Goal: Task Accomplishment & Management: Manage account settings

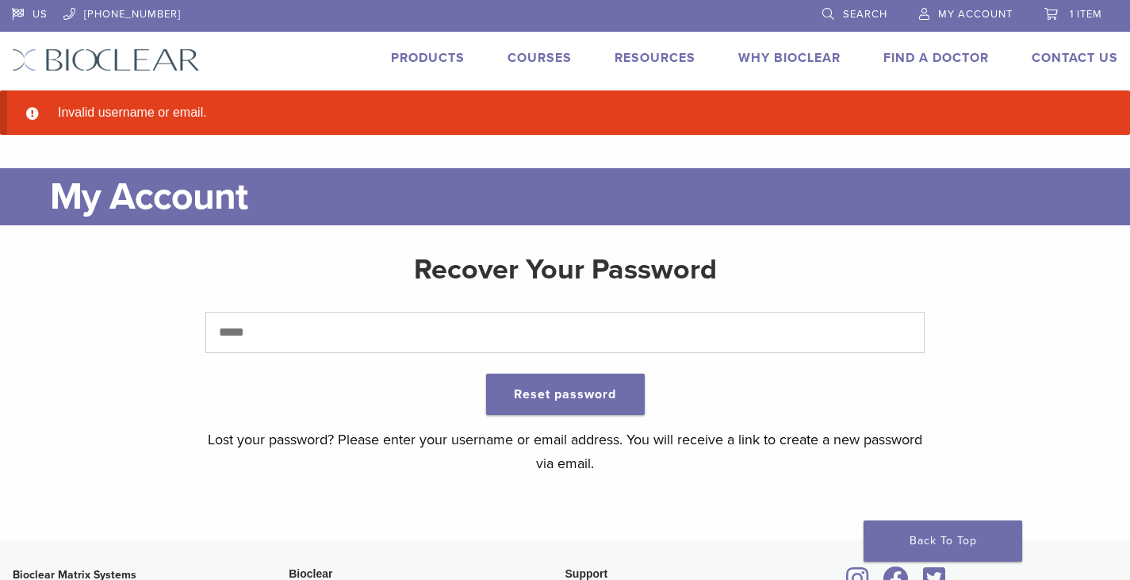
click at [951, 7] on link "My Account" at bounding box center [966, 12] width 94 height 24
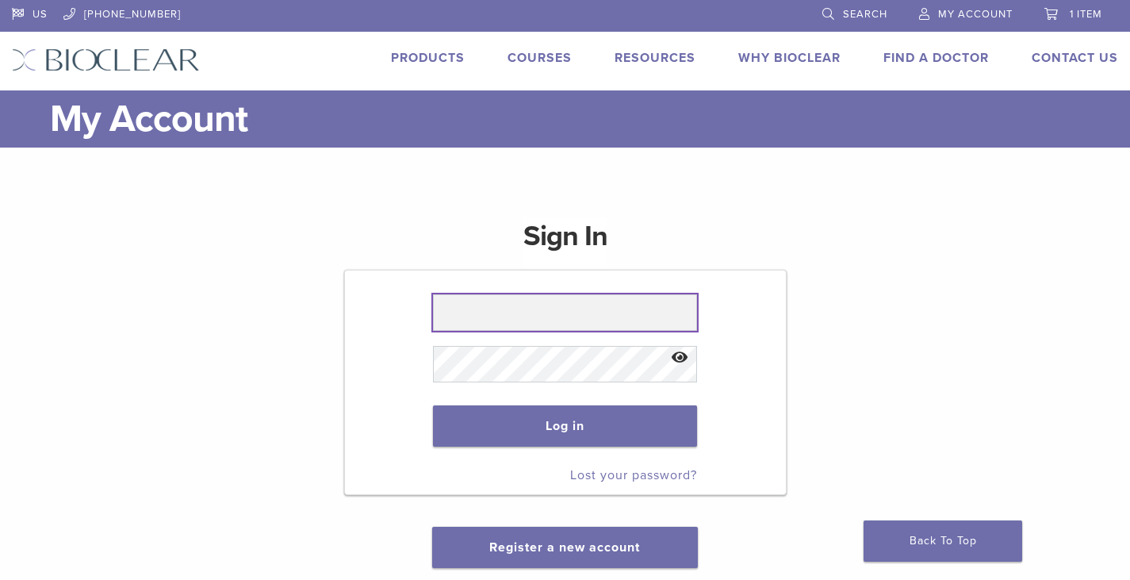
click at [577, 314] on input "text" at bounding box center [565, 312] width 265 height 36
type input "**********"
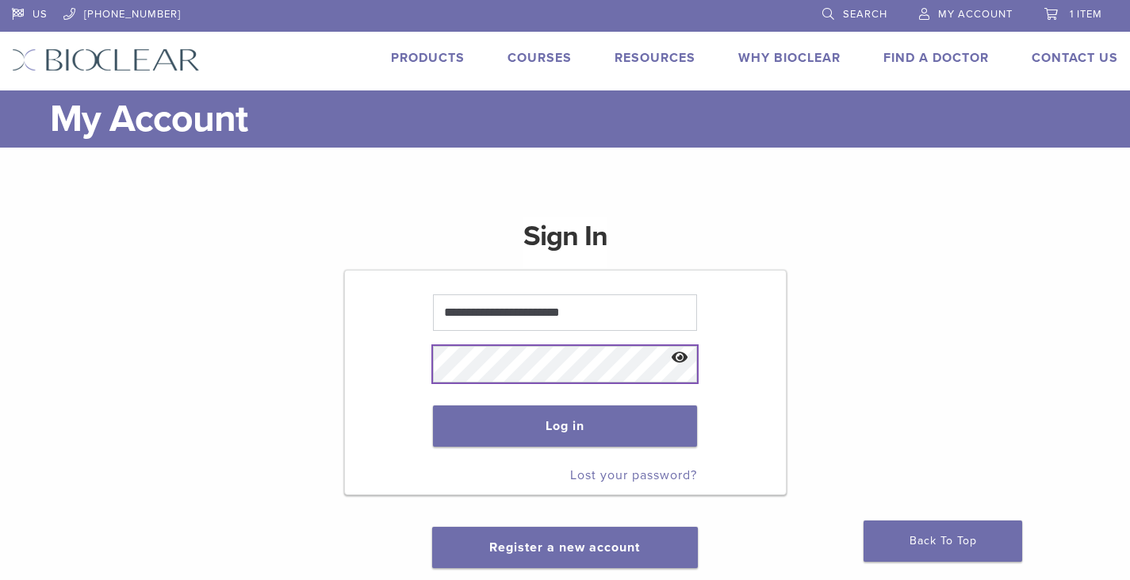
click at [433, 405] on button "Log in" at bounding box center [565, 425] width 265 height 41
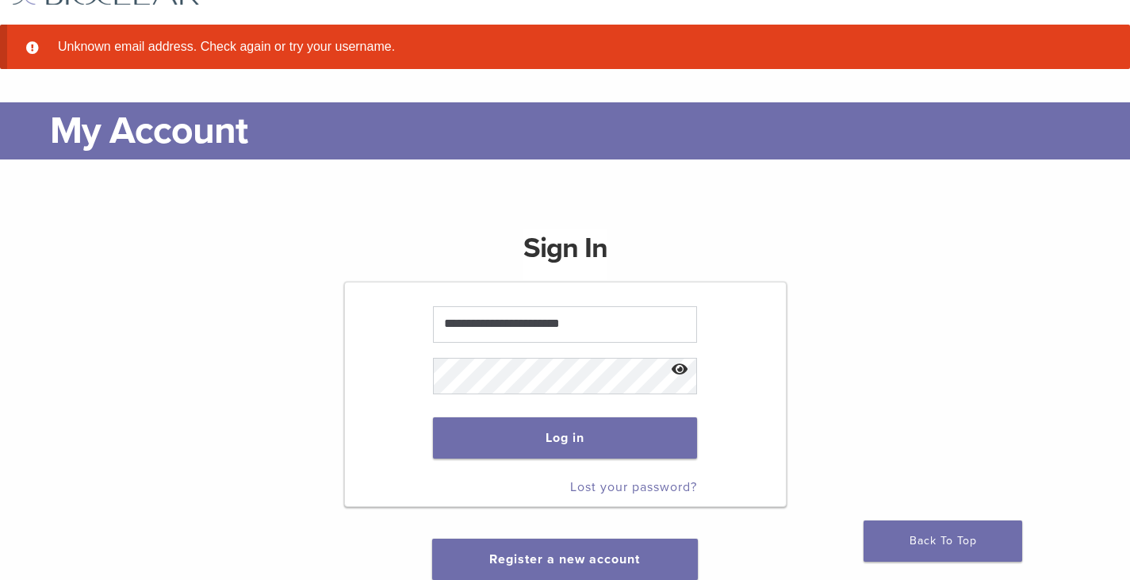
scroll to position [159, 0]
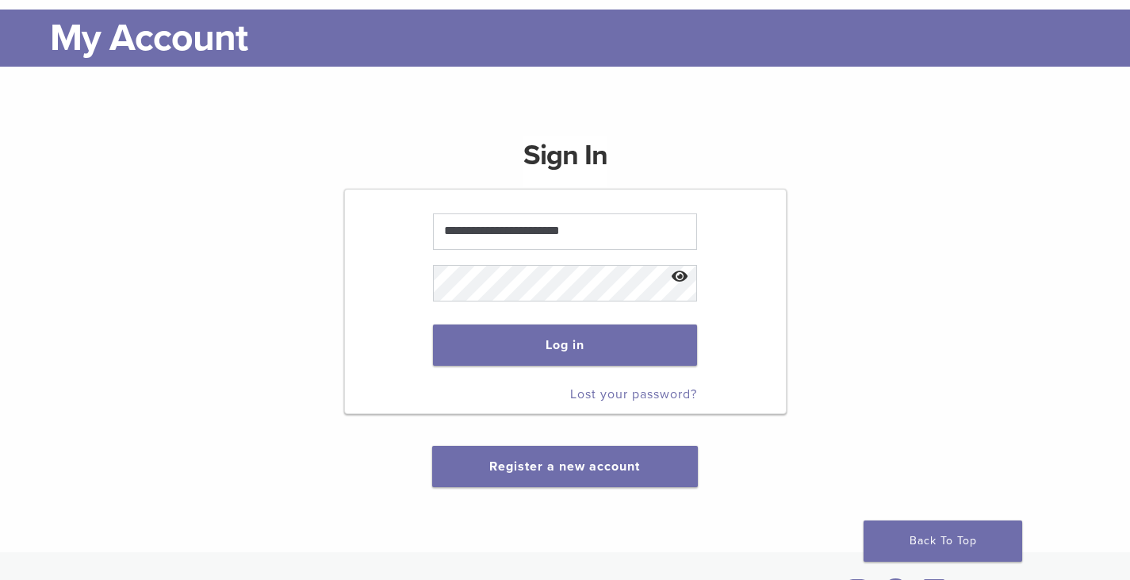
drag, startPoint x: 592, startPoint y: 389, endPoint x: 716, endPoint y: 394, distance: 124.6
click at [592, 389] on link "Lost your password?" at bounding box center [633, 394] width 127 height 16
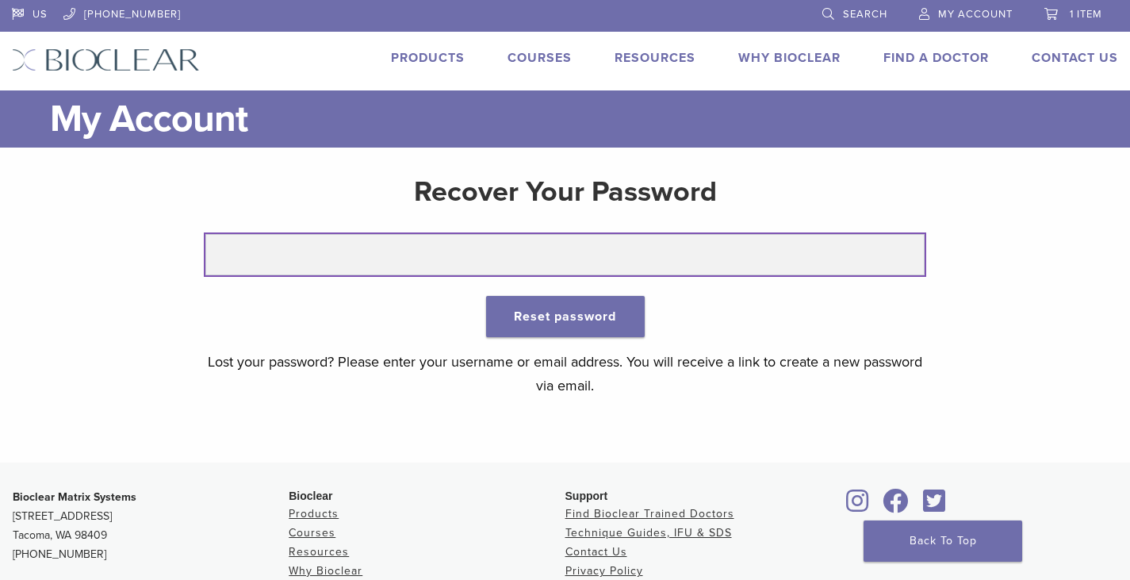
click at [485, 259] on input "text" at bounding box center [564, 254] width 719 height 41
type input "**********"
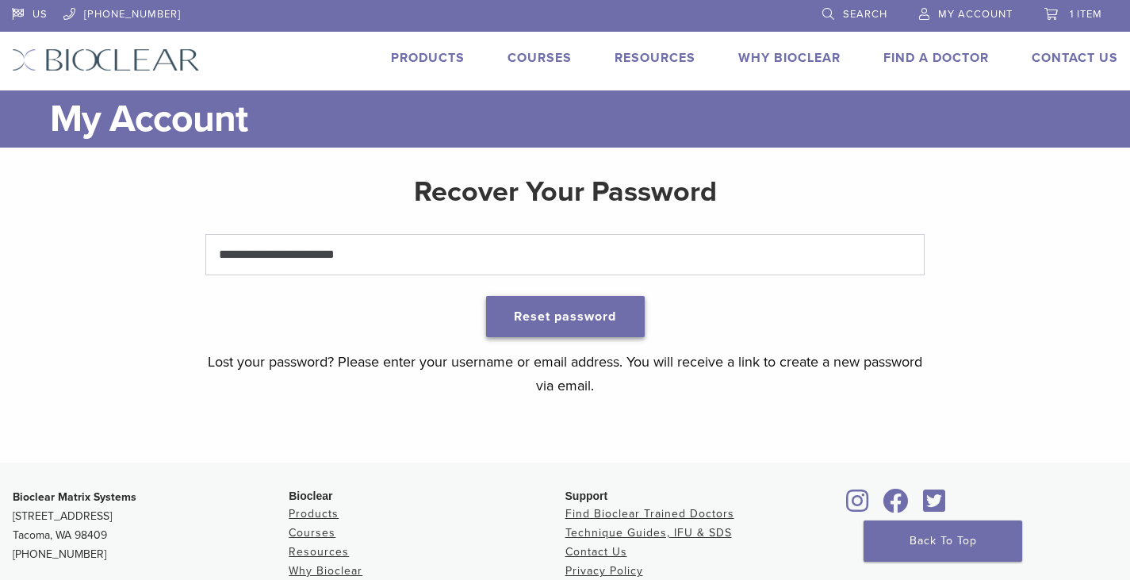
click at [580, 312] on button "Reset password" at bounding box center [565, 316] width 159 height 41
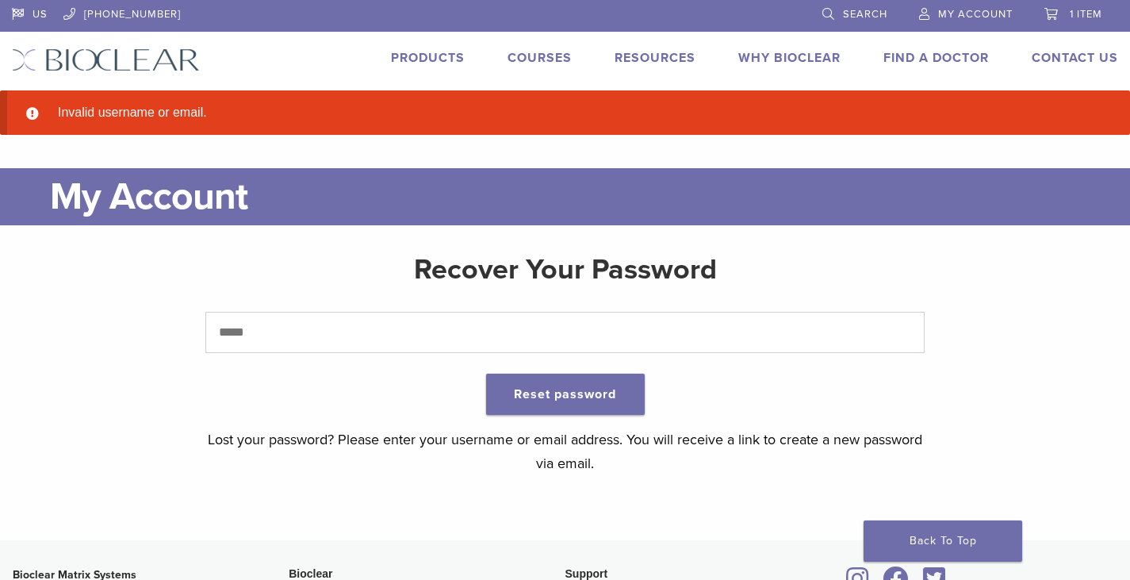
click at [990, 21] on link "My Account" at bounding box center [966, 12] width 94 height 24
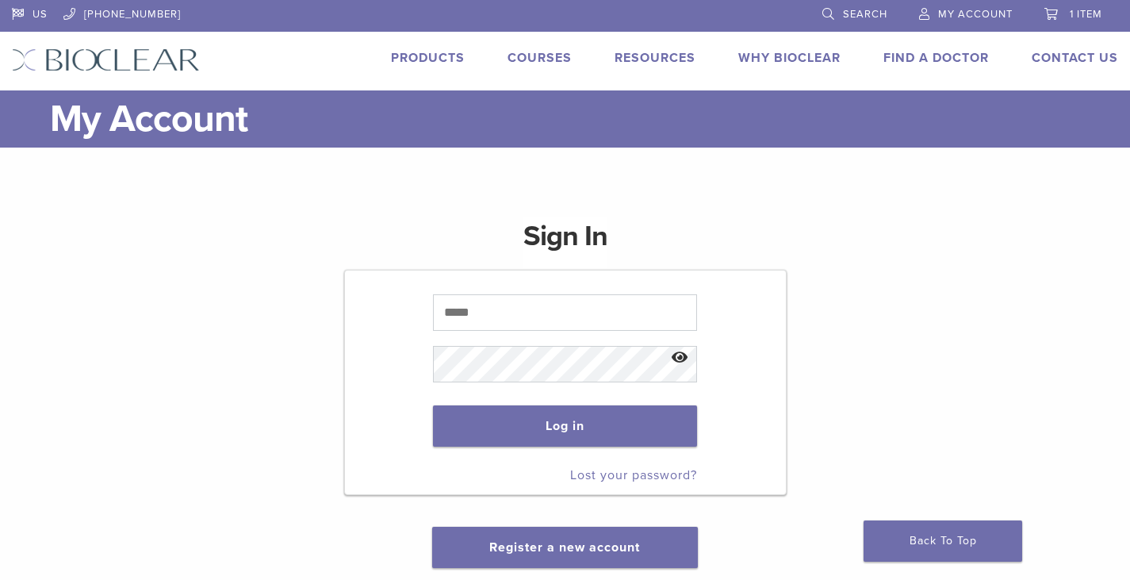
click at [895, 224] on div "Sign In Log in Lost your password? Register a new account" at bounding box center [565, 383] width 1106 height 370
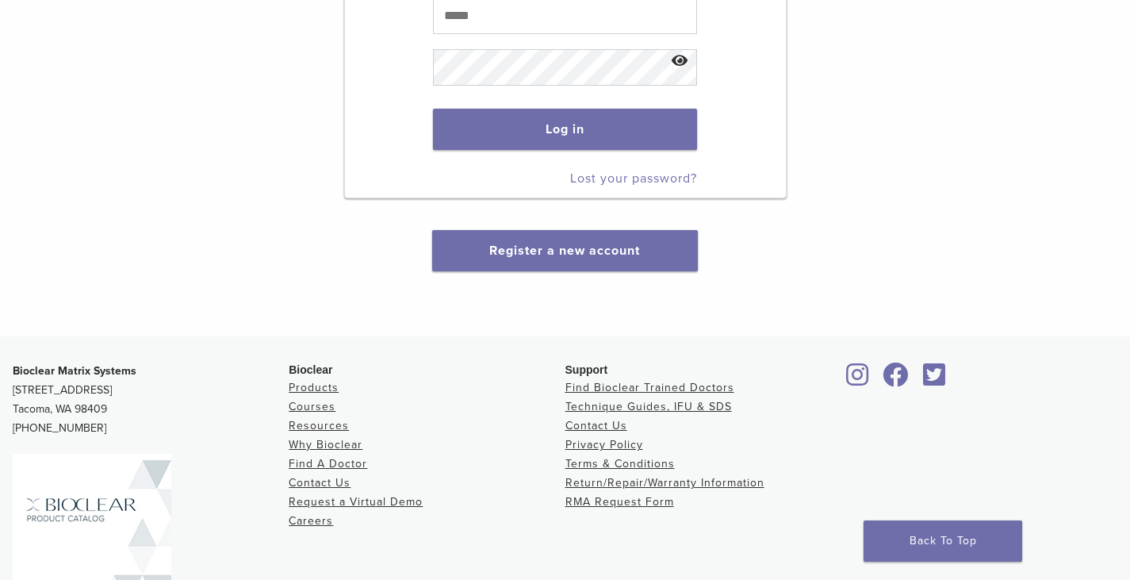
scroll to position [317, 0]
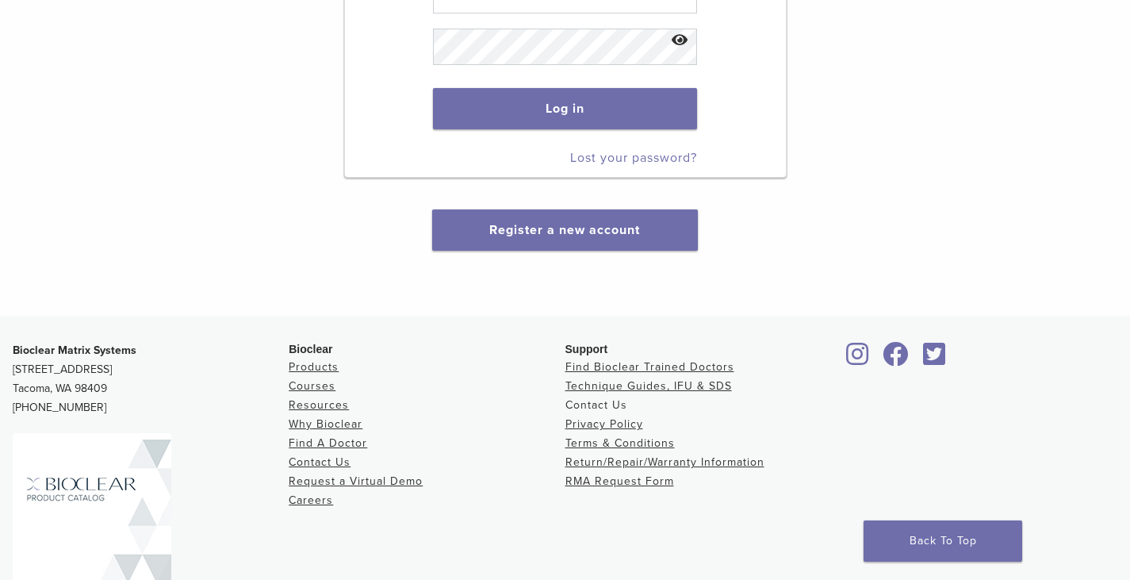
click at [573, 411] on link "Contact Us" at bounding box center [596, 404] width 62 height 13
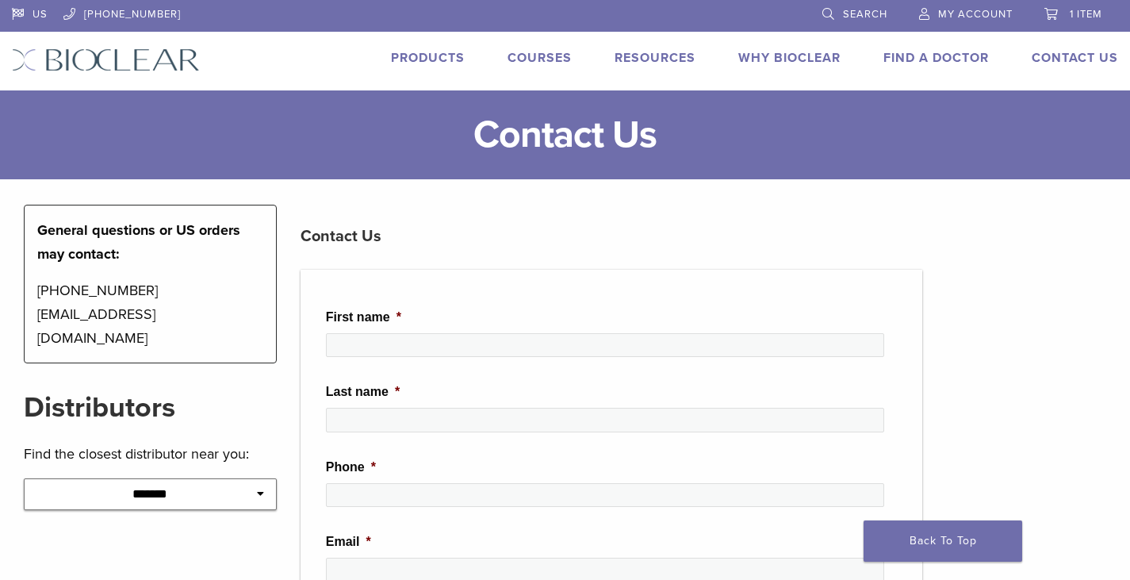
click at [827, 218] on h3 "Contact Us" at bounding box center [612, 236] width 622 height 38
